Goal: Information Seeking & Learning: Learn about a topic

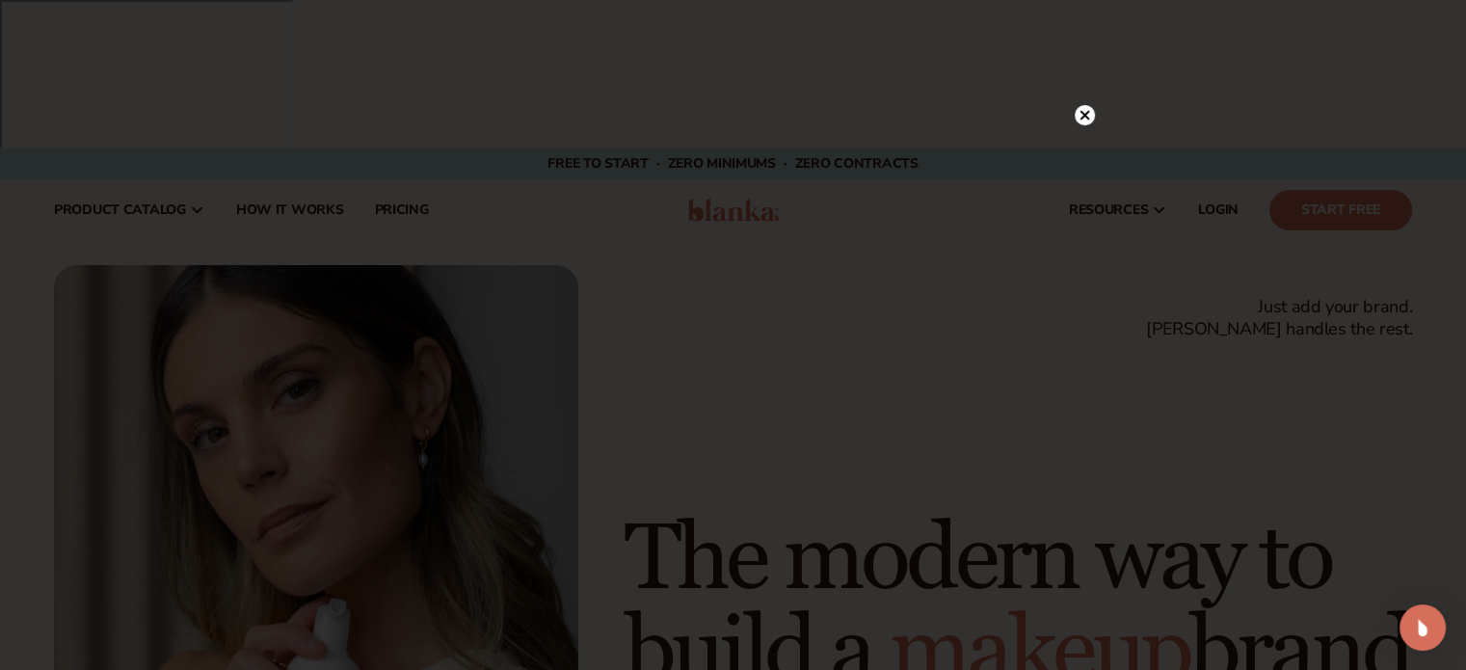
click at [1082, 118] on icon at bounding box center [1084, 116] width 10 height 10
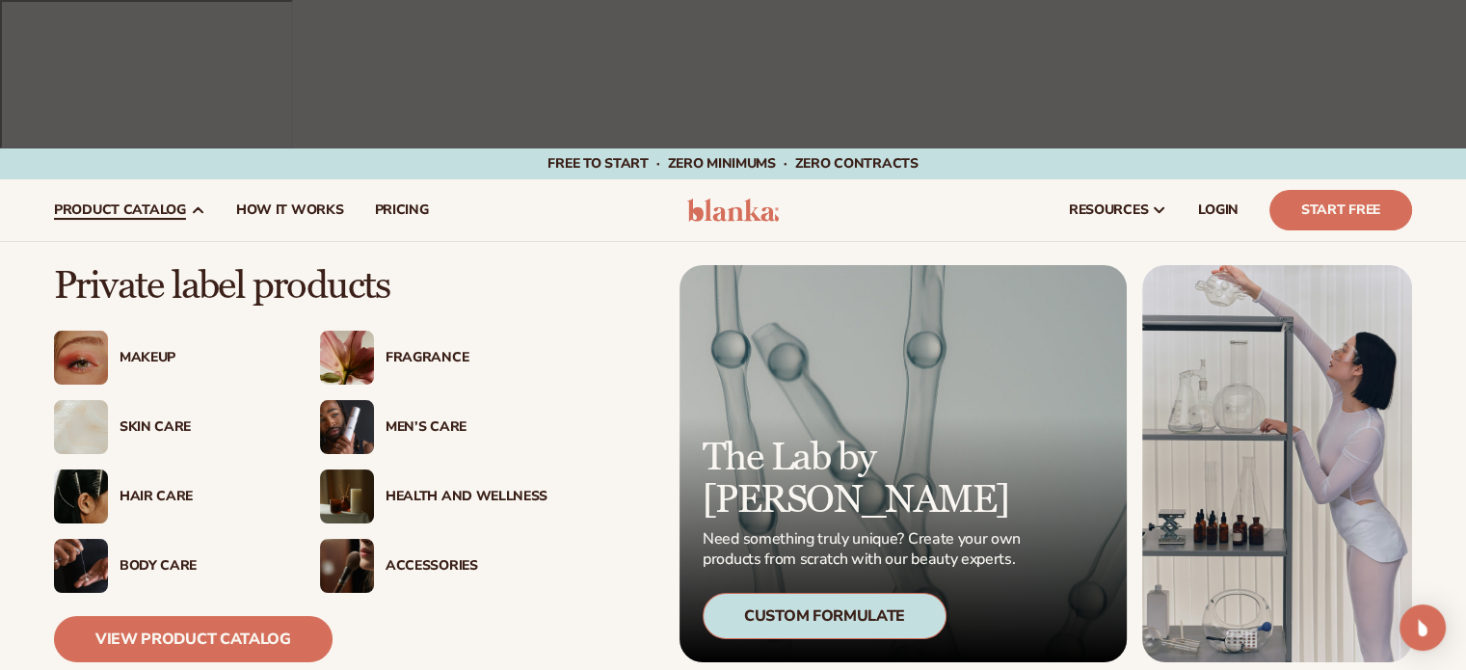
click at [440, 489] on div "Health And Wellness" at bounding box center [466, 497] width 162 height 16
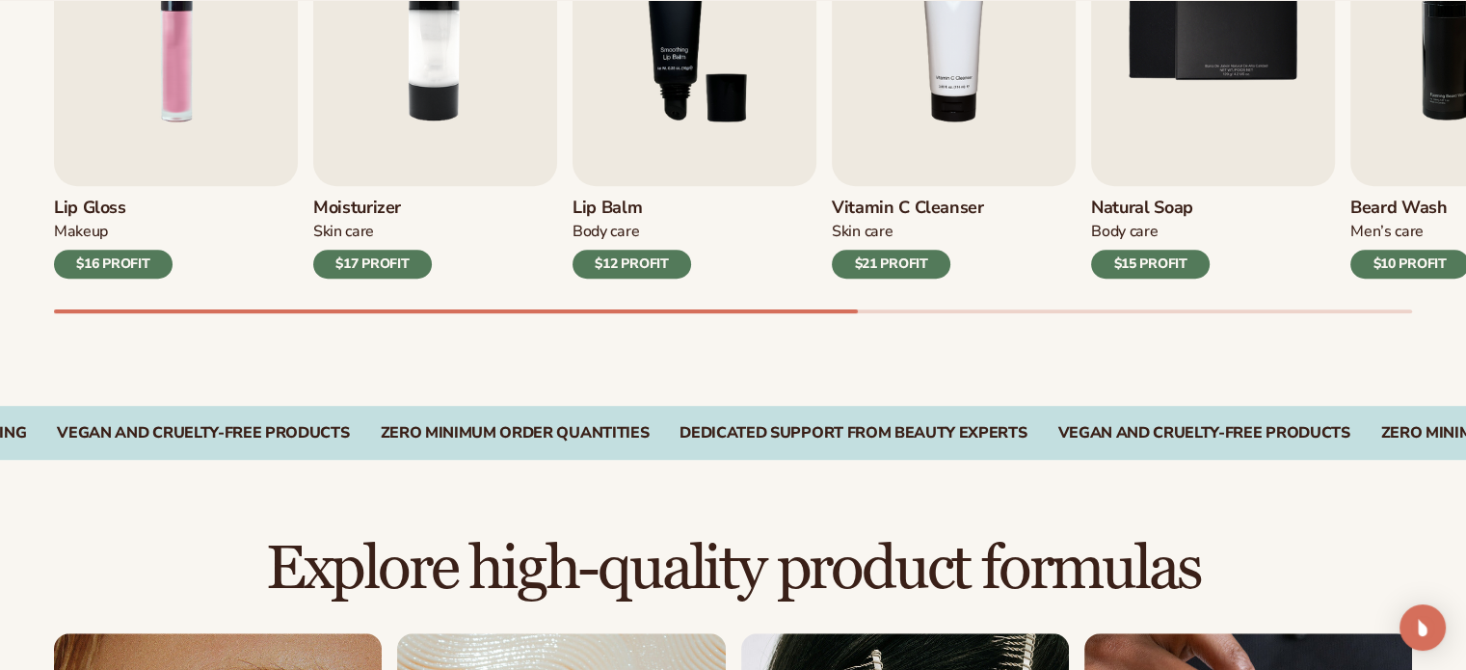
scroll to position [1000, 0]
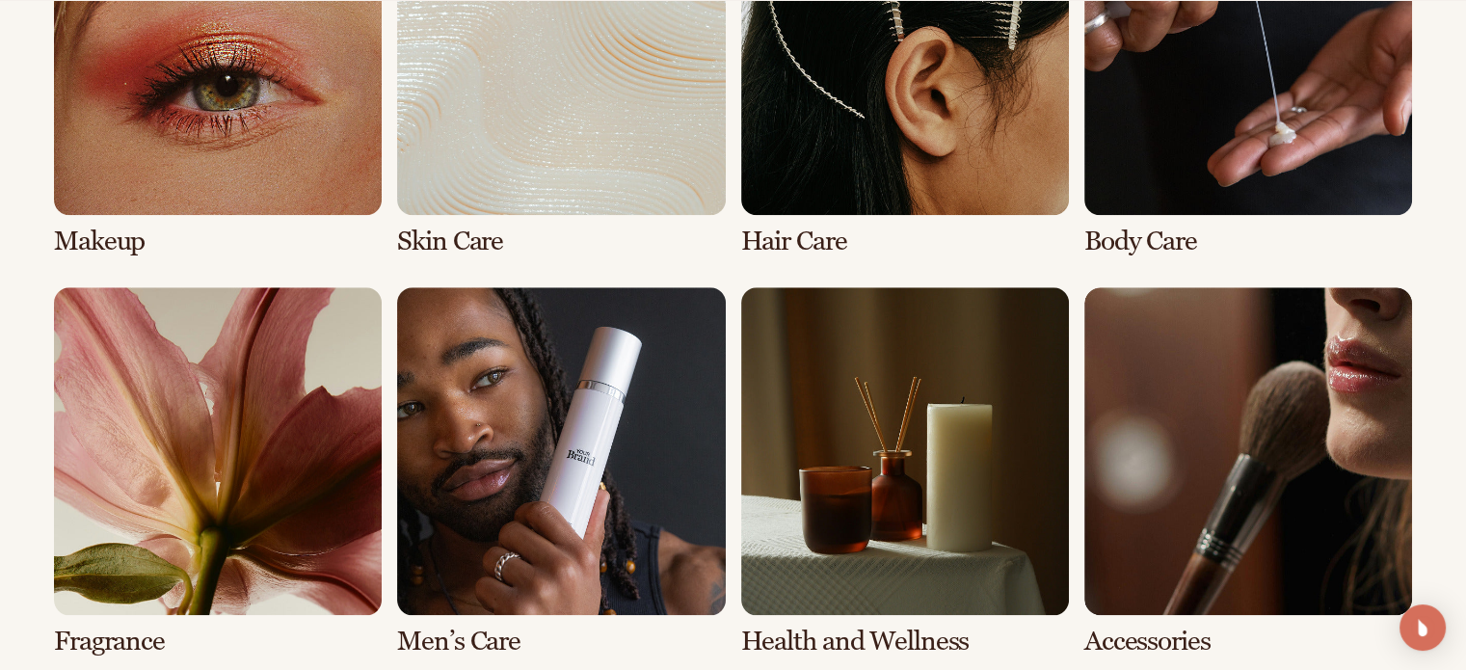
click at [905, 427] on link "7 / 8" at bounding box center [905, 471] width 328 height 369
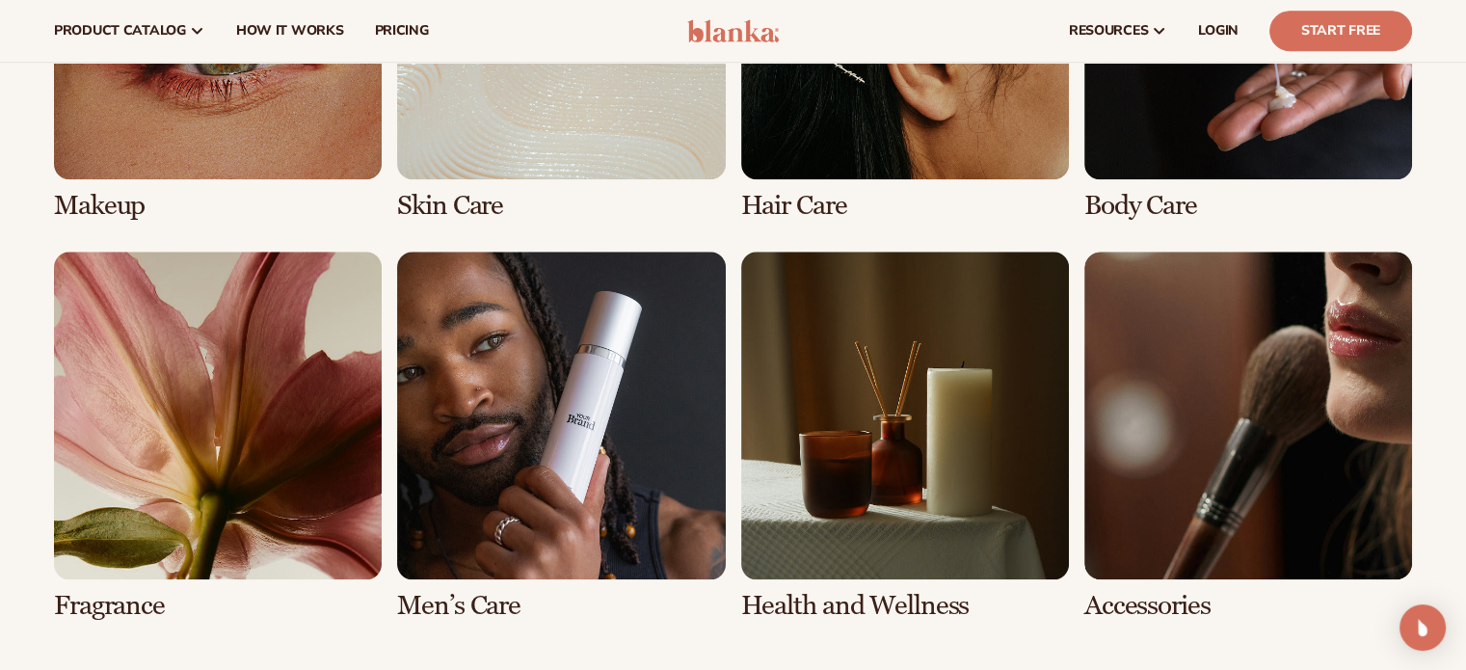
scroll to position [1746, 0]
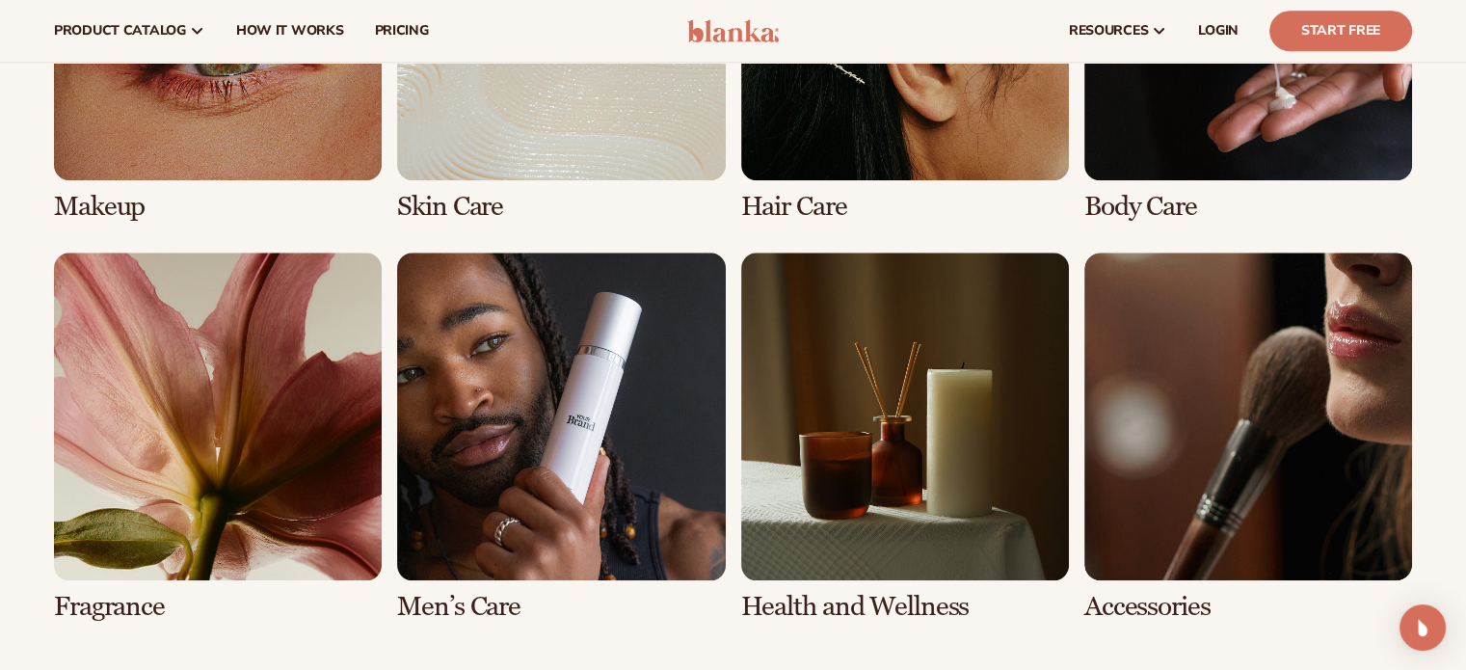
click at [274, 306] on link "5 / 8" at bounding box center [218, 436] width 328 height 369
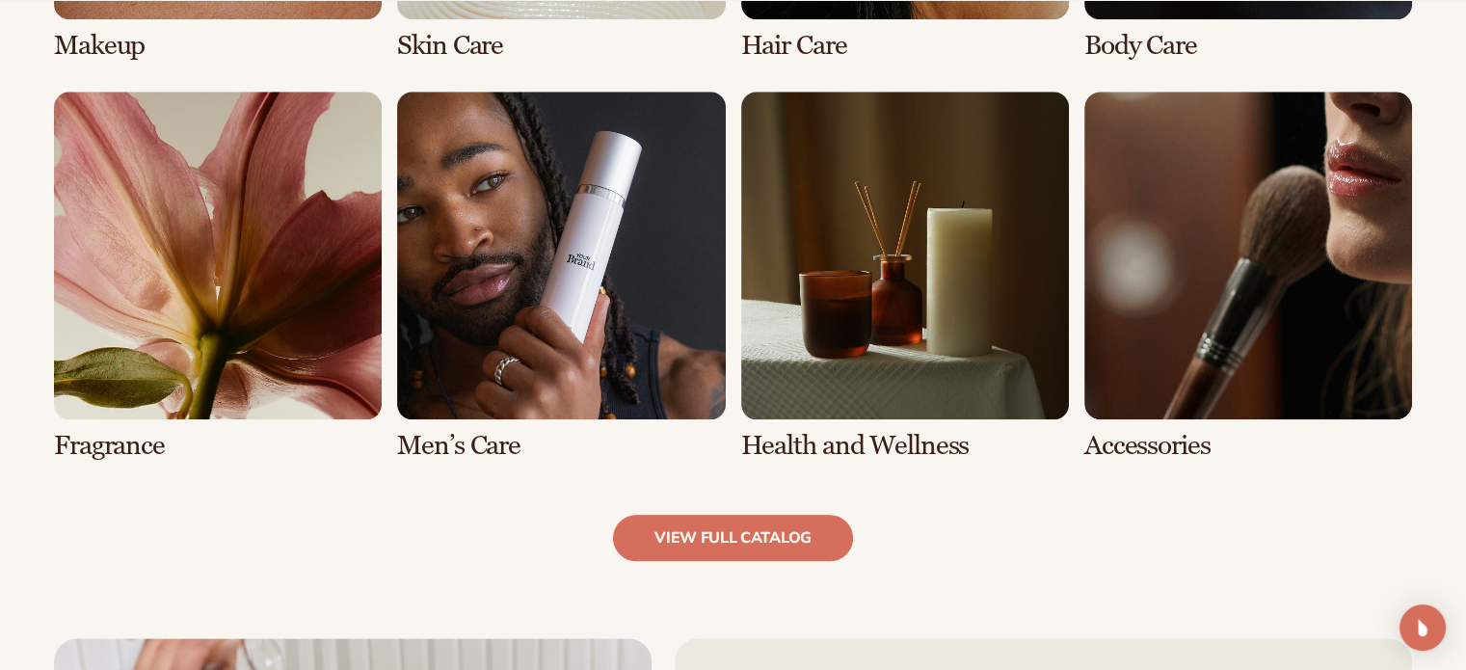
scroll to position [1908, 0]
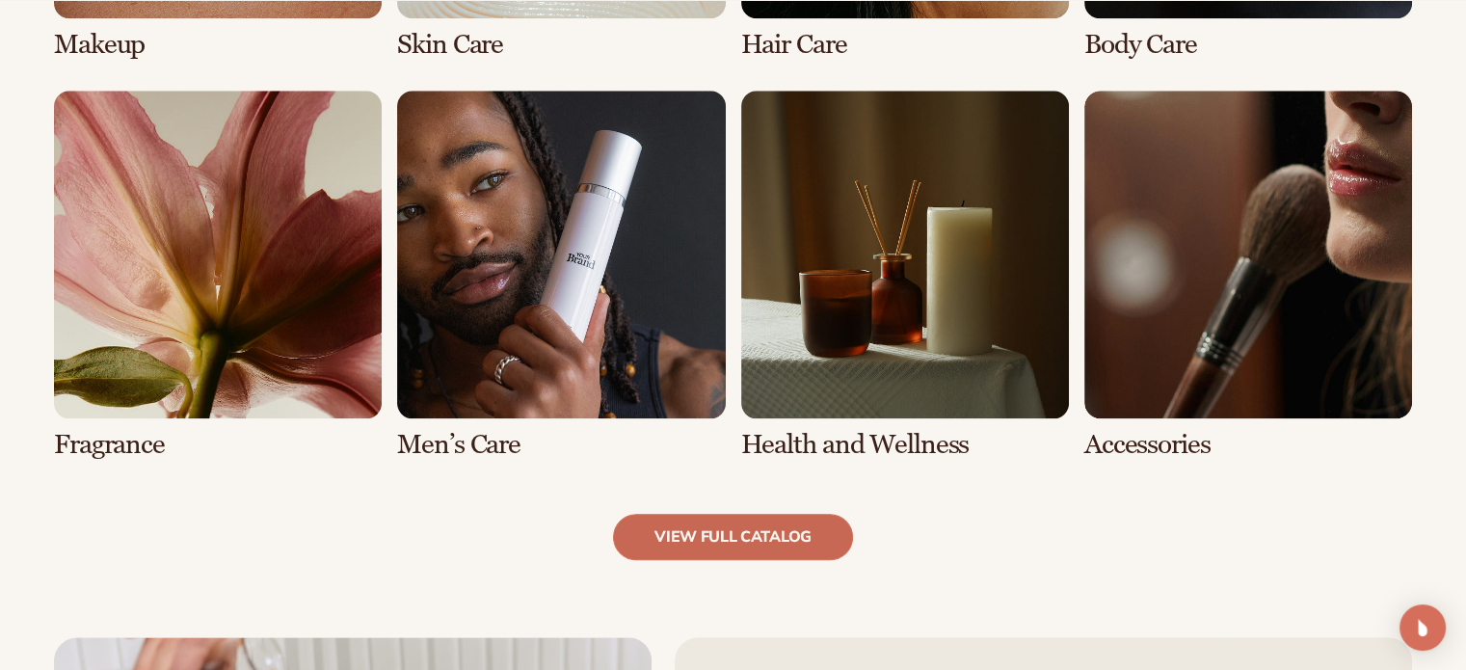
click at [723, 514] on link "view full catalog" at bounding box center [733, 537] width 240 height 46
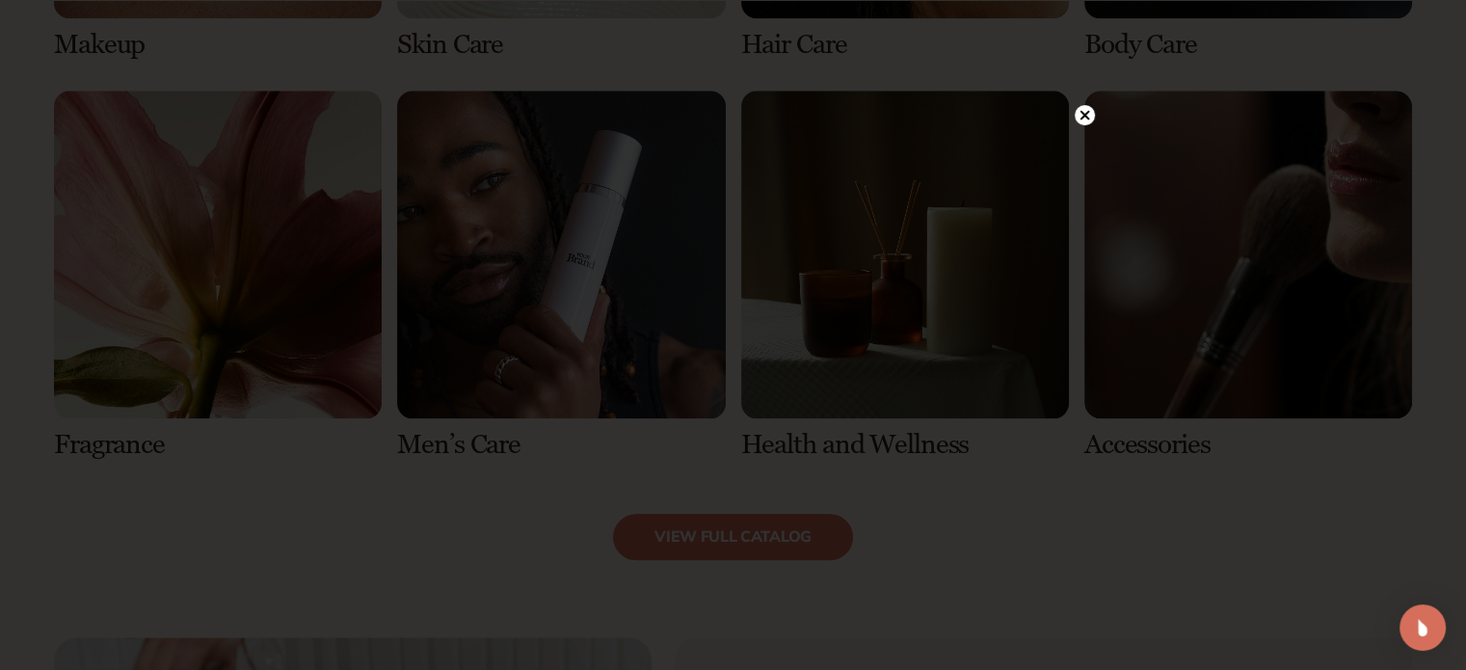
click at [1081, 119] on icon at bounding box center [1084, 116] width 10 height 10
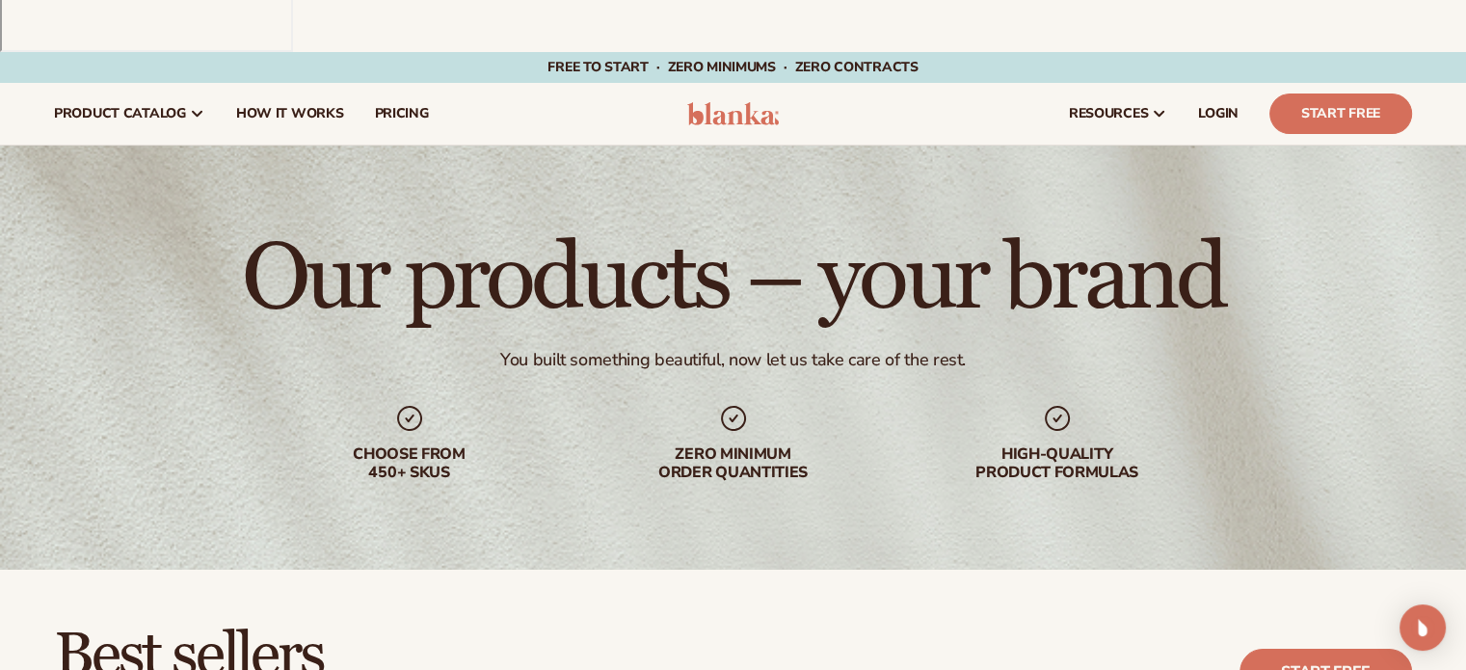
scroll to position [0, 0]
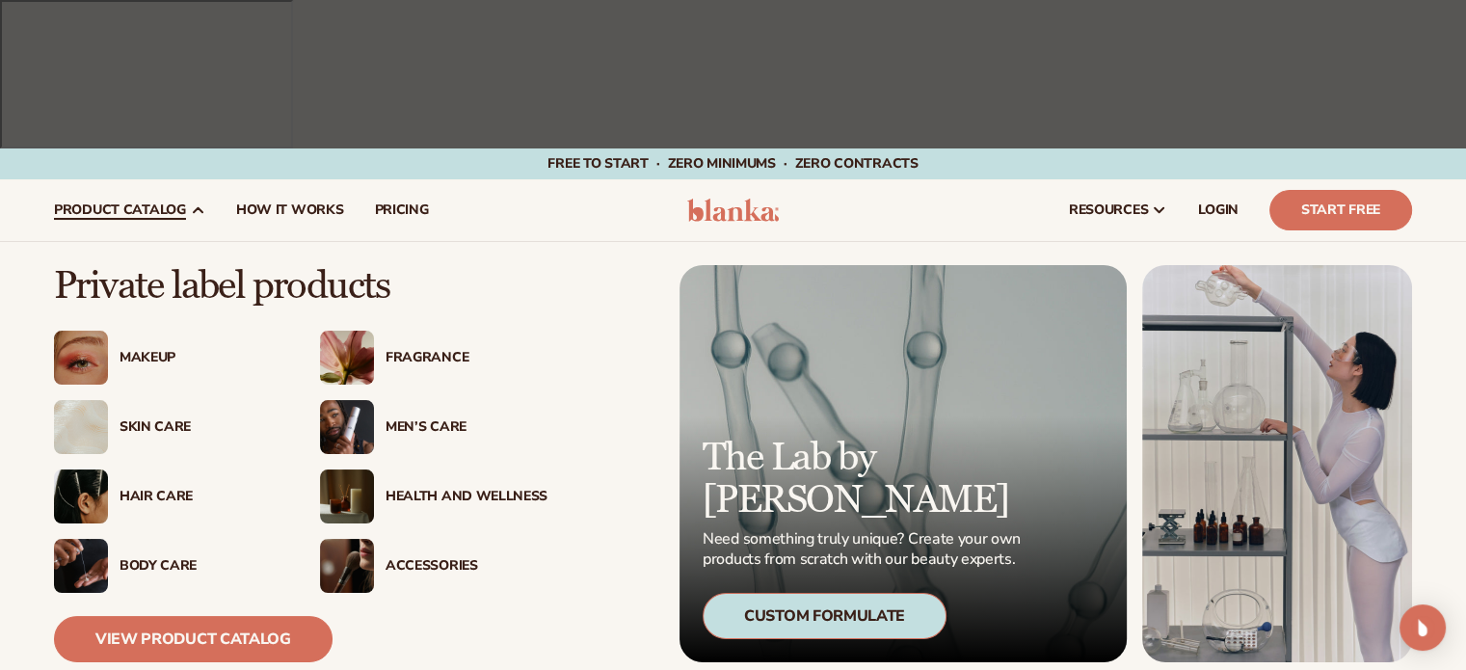
click at [127, 558] on div "Body Care" at bounding box center [200, 566] width 162 height 16
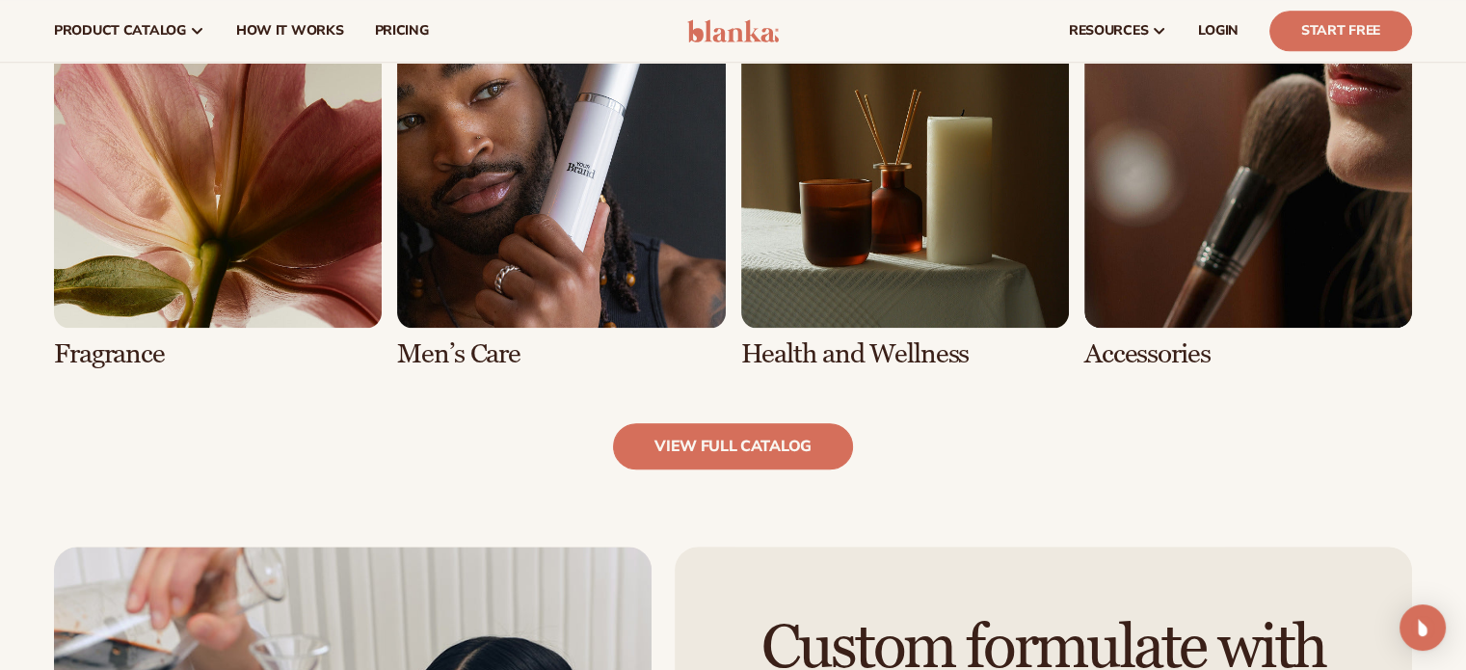
scroll to position [1988, 0]
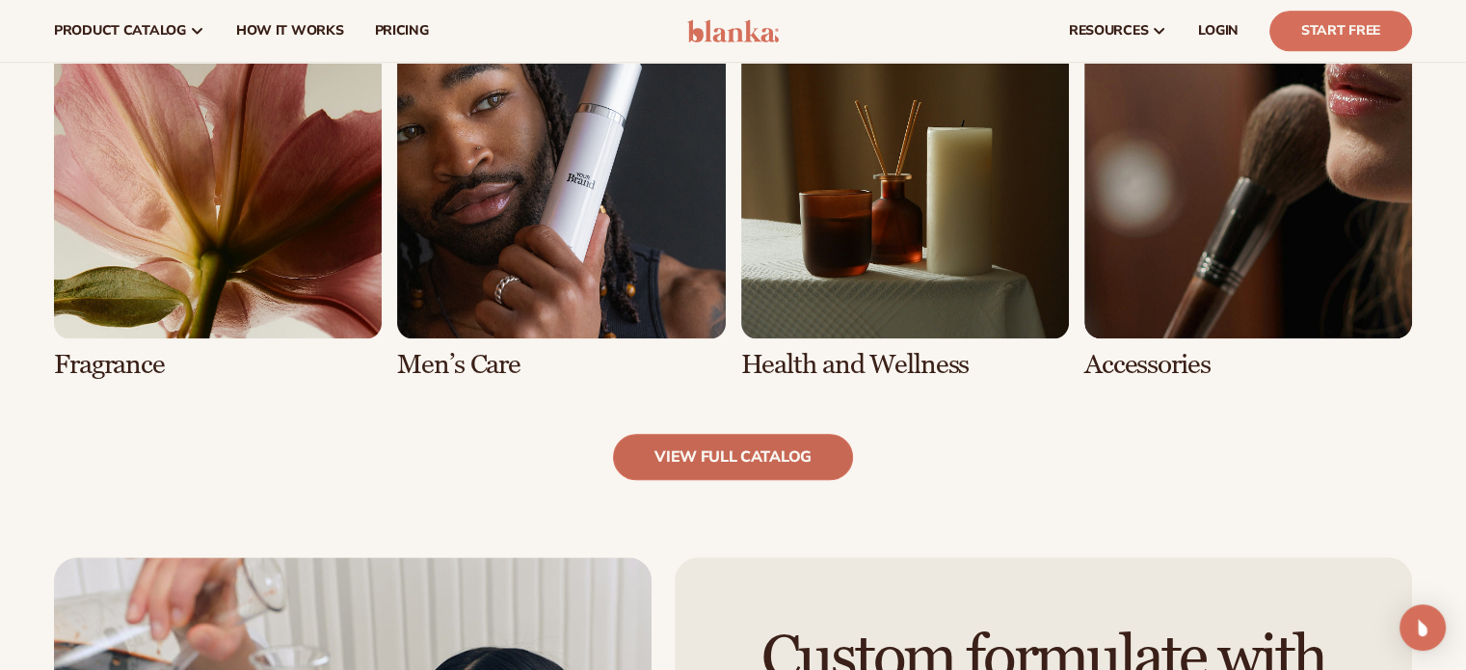
click at [663, 434] on link "view full catalog" at bounding box center [733, 457] width 240 height 46
